Goal: Task Accomplishment & Management: Manage account settings

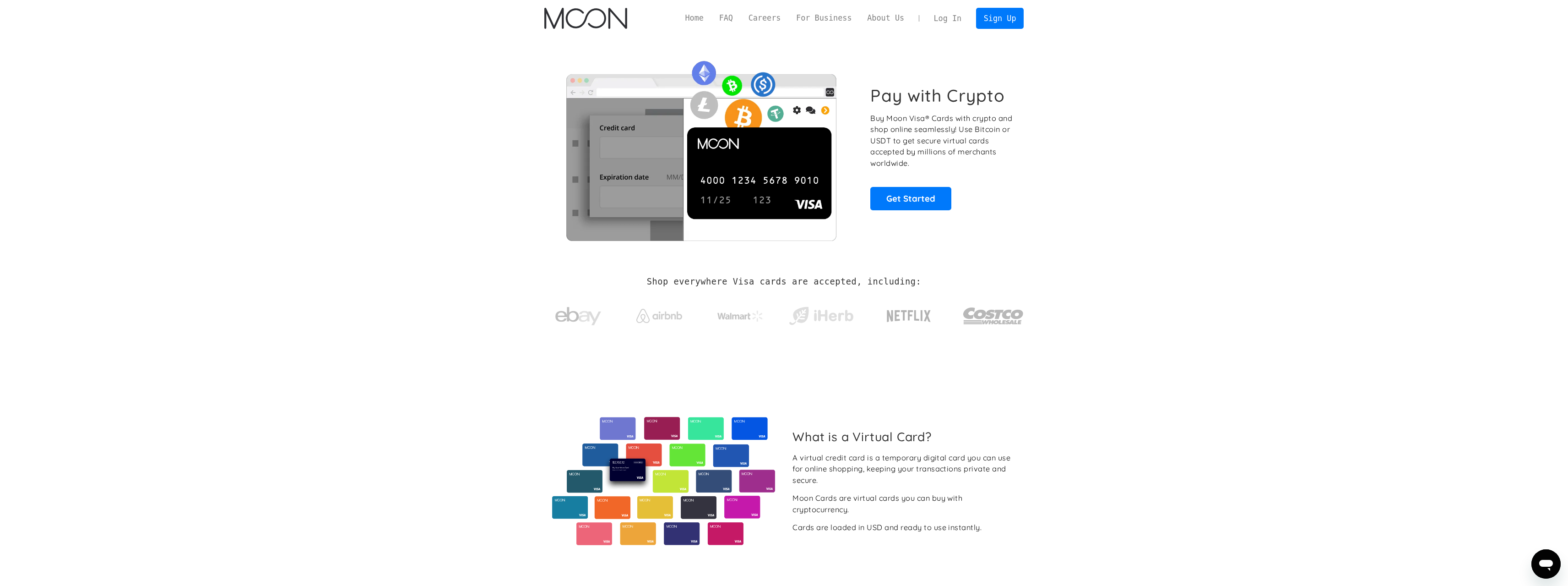
click at [948, 18] on link "Log In" at bounding box center [948, 18] width 43 height 20
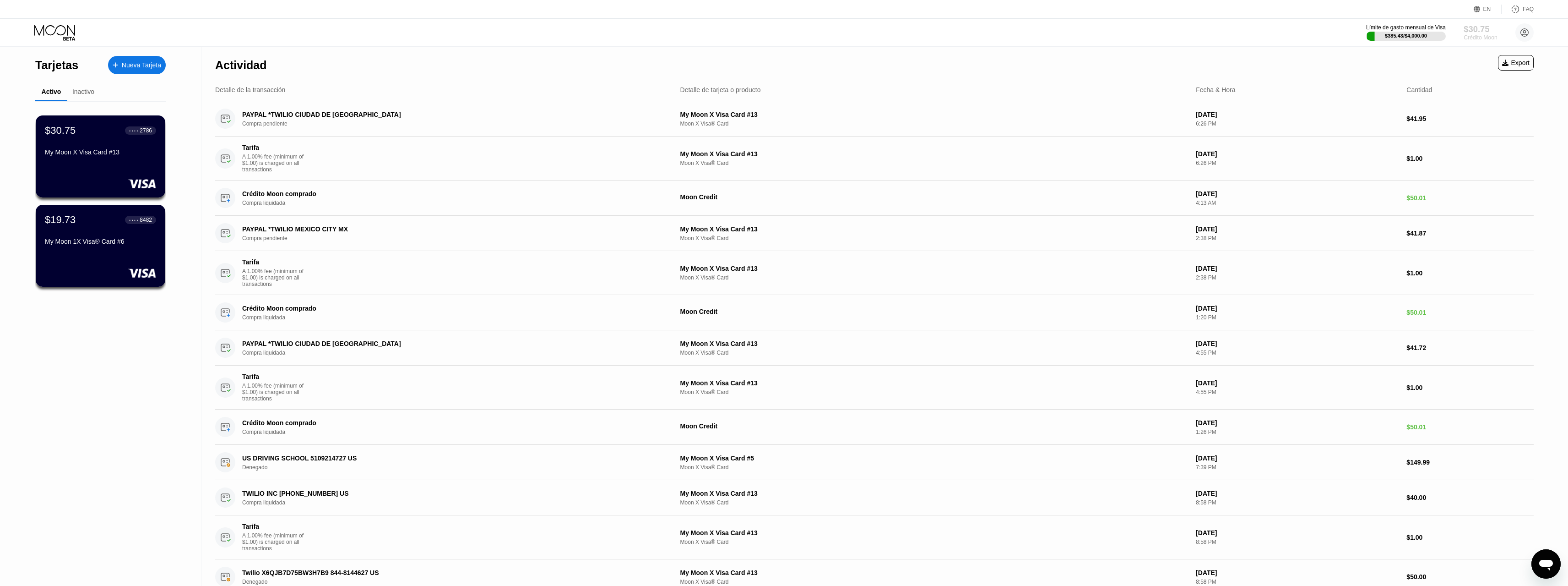
click at [1470, 30] on div "$30.75" at bounding box center [1480, 29] width 33 height 10
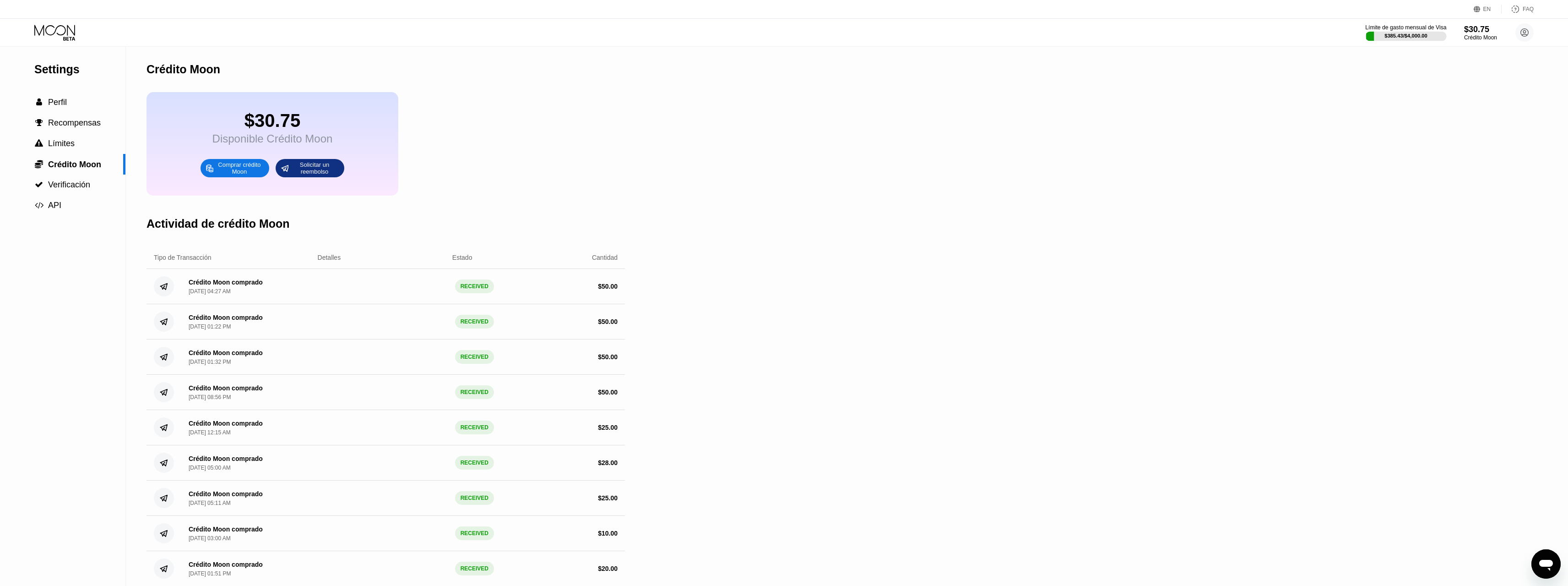
click at [1409, 31] on div "$385.43 / $4,000.00" at bounding box center [1405, 35] width 81 height 10
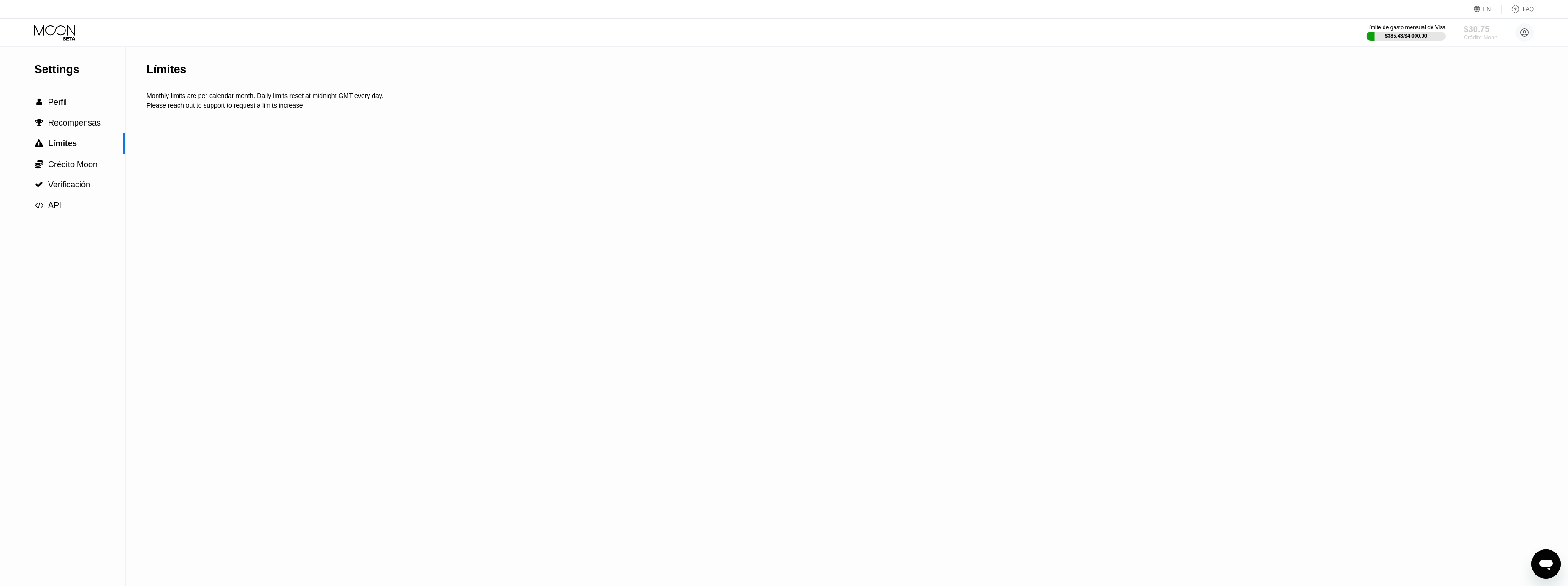
click at [1472, 36] on div "Crédito Moon" at bounding box center [1480, 37] width 33 height 7
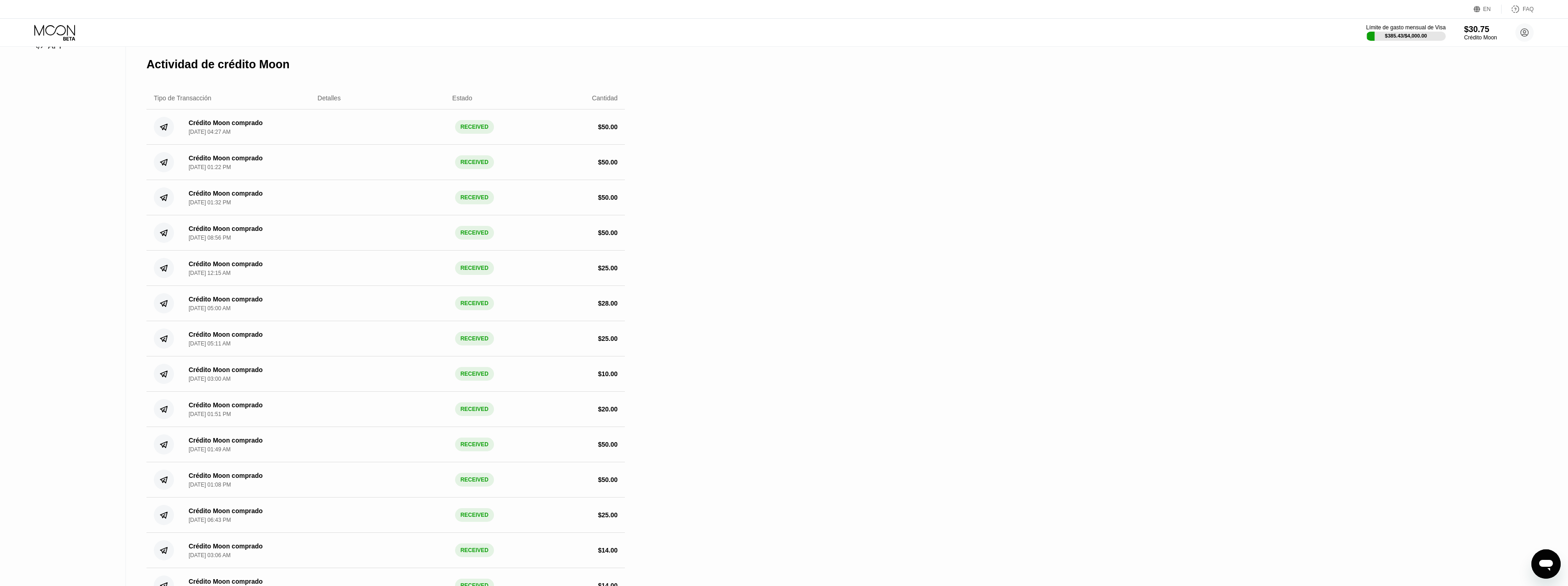
scroll to position [46, 0]
